Goal: Use online tool/utility

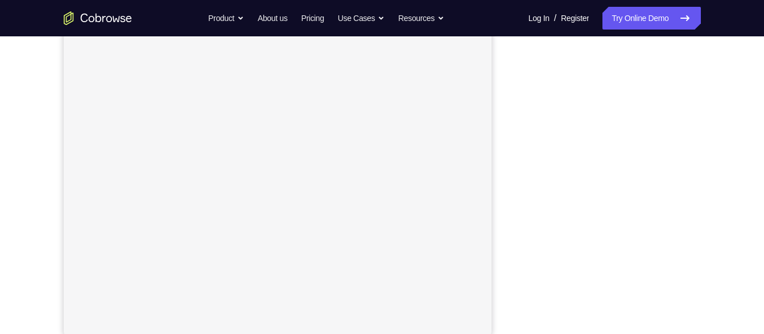
scroll to position [194, 0]
click at [637, 13] on link "Try Online Demo" at bounding box center [651, 18] width 98 height 23
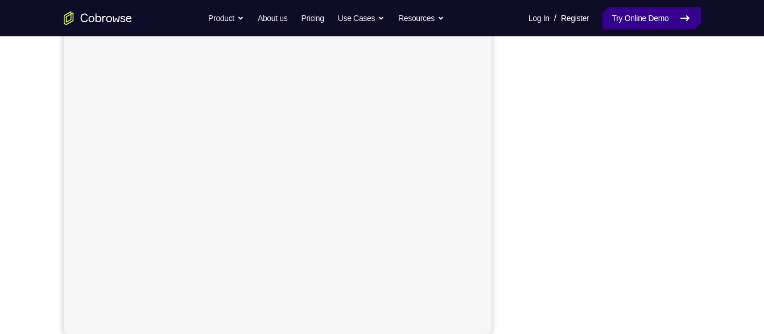
click at [632, 11] on link "Try Online Demo" at bounding box center [651, 18] width 98 height 23
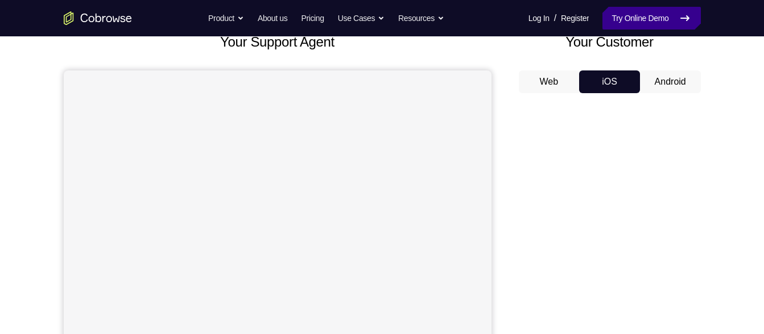
click at [637, 15] on link "Try Online Demo" at bounding box center [651, 18] width 98 height 23
click at [630, 14] on link "Try Online Demo" at bounding box center [651, 18] width 98 height 23
click at [640, 7] on link "Try Online Demo" at bounding box center [651, 18] width 98 height 23
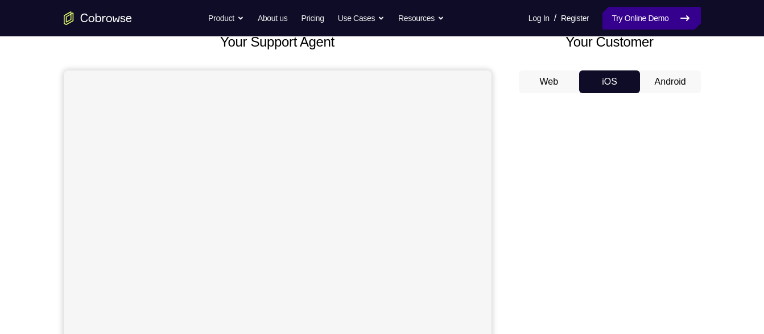
click at [640, 7] on link "Try Online Demo" at bounding box center [651, 18] width 98 height 23
click at [669, 93] on button "Android" at bounding box center [670, 82] width 61 height 23
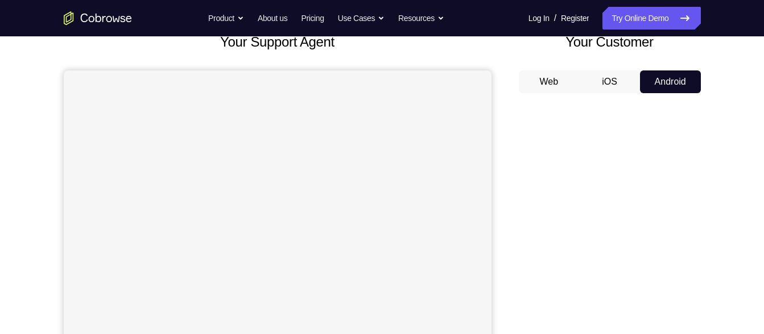
click at [606, 93] on button "iOS" at bounding box center [609, 82] width 61 height 23
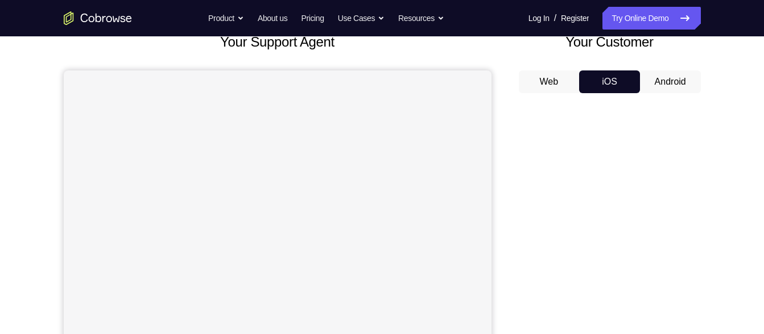
click at [683, 93] on button "Android" at bounding box center [670, 82] width 61 height 23
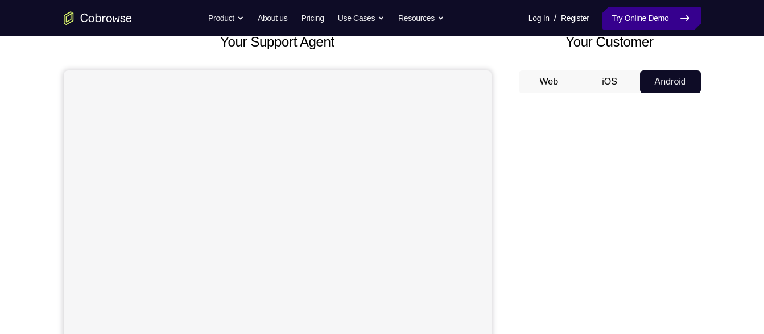
click at [640, 23] on link "Try Online Demo" at bounding box center [651, 18] width 98 height 23
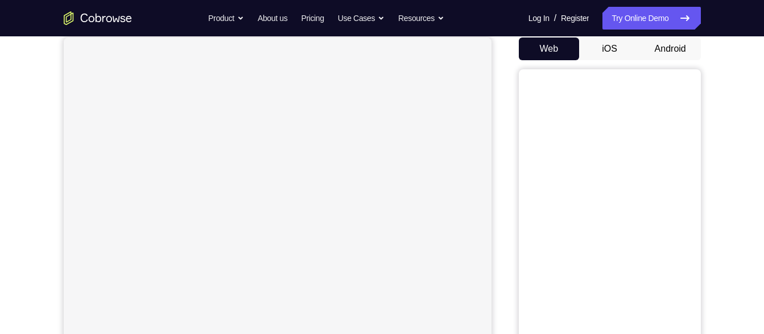
scroll to position [109, 0]
click at [609, 53] on button "iOS" at bounding box center [609, 50] width 61 height 23
